Goal: Information Seeking & Learning: Stay updated

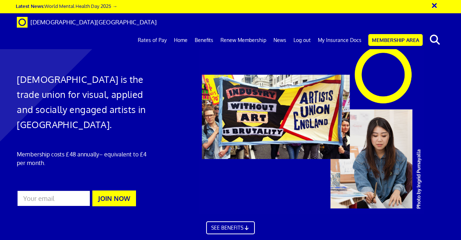
scroll to position [0, 2]
click at [186, 31] on link "Home" at bounding box center [181, 40] width 21 height 18
click at [28, 26] on link "[DEMOGRAPHIC_DATA][GEOGRAPHIC_DATA]" at bounding box center [86, 22] width 151 height 18
click at [384, 34] on link "Membership Area" at bounding box center [396, 40] width 54 height 12
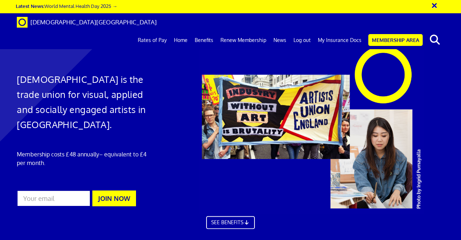
scroll to position [0, 2]
click at [111, 5] on link "Latest News: World Mental Health Day 2025 →" at bounding box center [66, 6] width 101 height 6
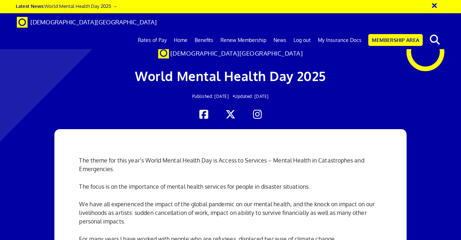
scroll to position [232, 0]
drag, startPoint x: 180, startPoint y: 179, endPoint x: 76, endPoint y: 168, distance: 104.5
copy div "Zita Holbourne Co-Chair of Artists' Union England"
click at [290, 31] on link "News" at bounding box center [280, 40] width 20 height 18
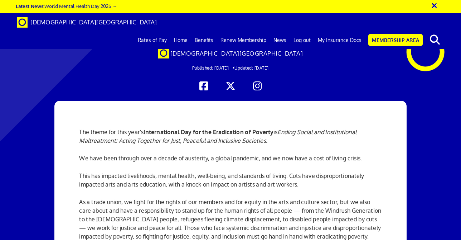
scroll to position [87, 0]
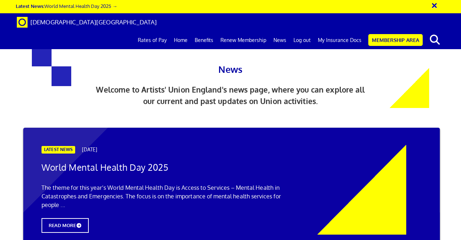
scroll to position [167, 0]
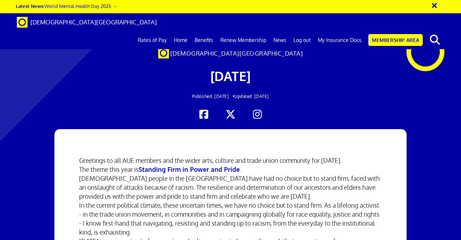
scroll to position [3, 0]
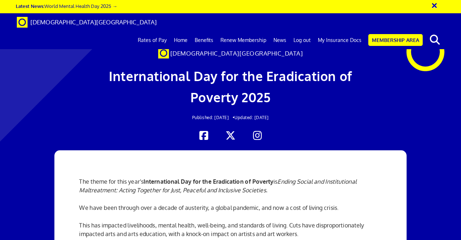
scroll to position [0, 2]
